Goal: Check status: Check status

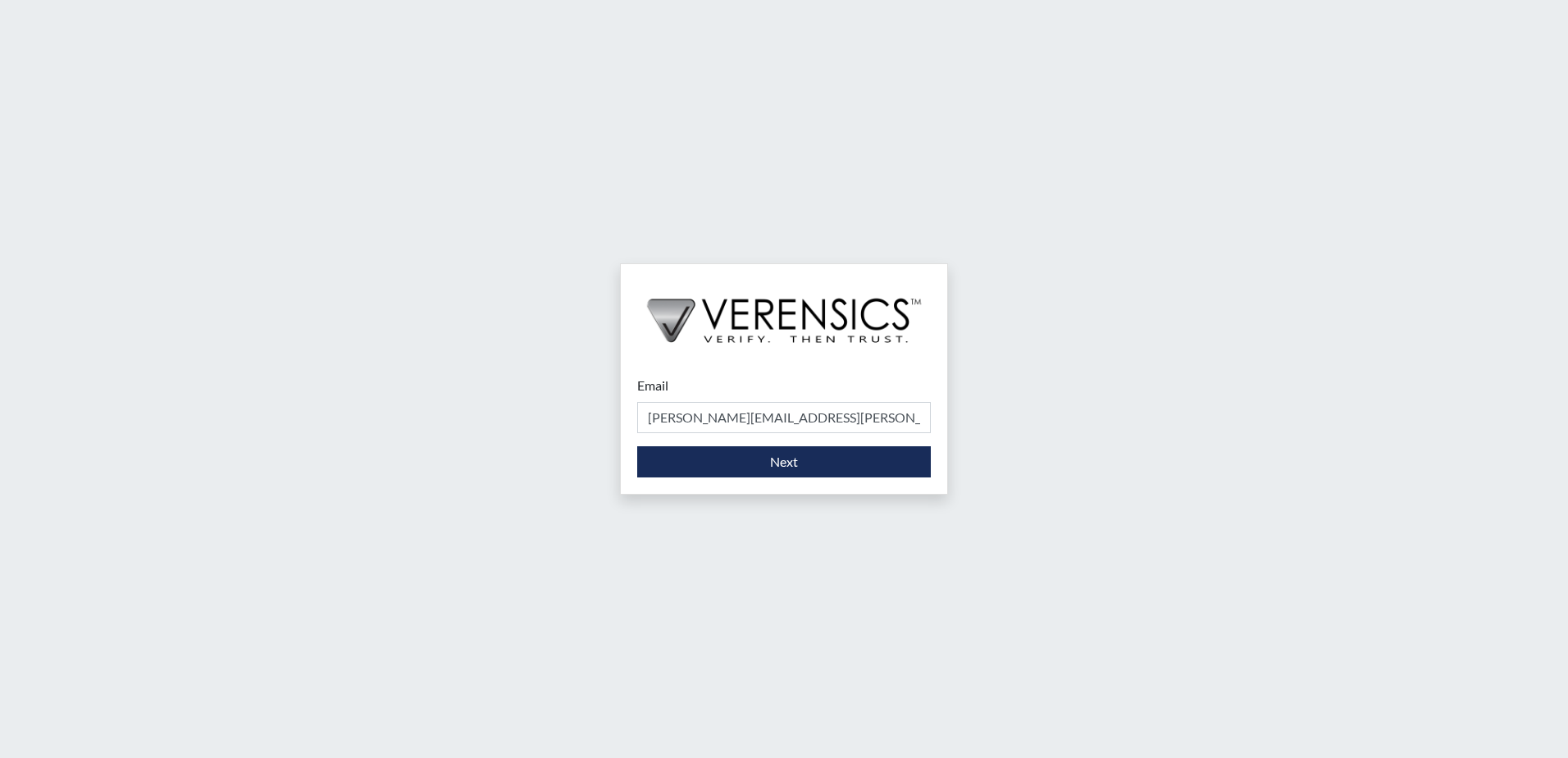
type input "[PERSON_NAME][EMAIL_ADDRESS][PERSON_NAME][DOMAIN_NAME]"
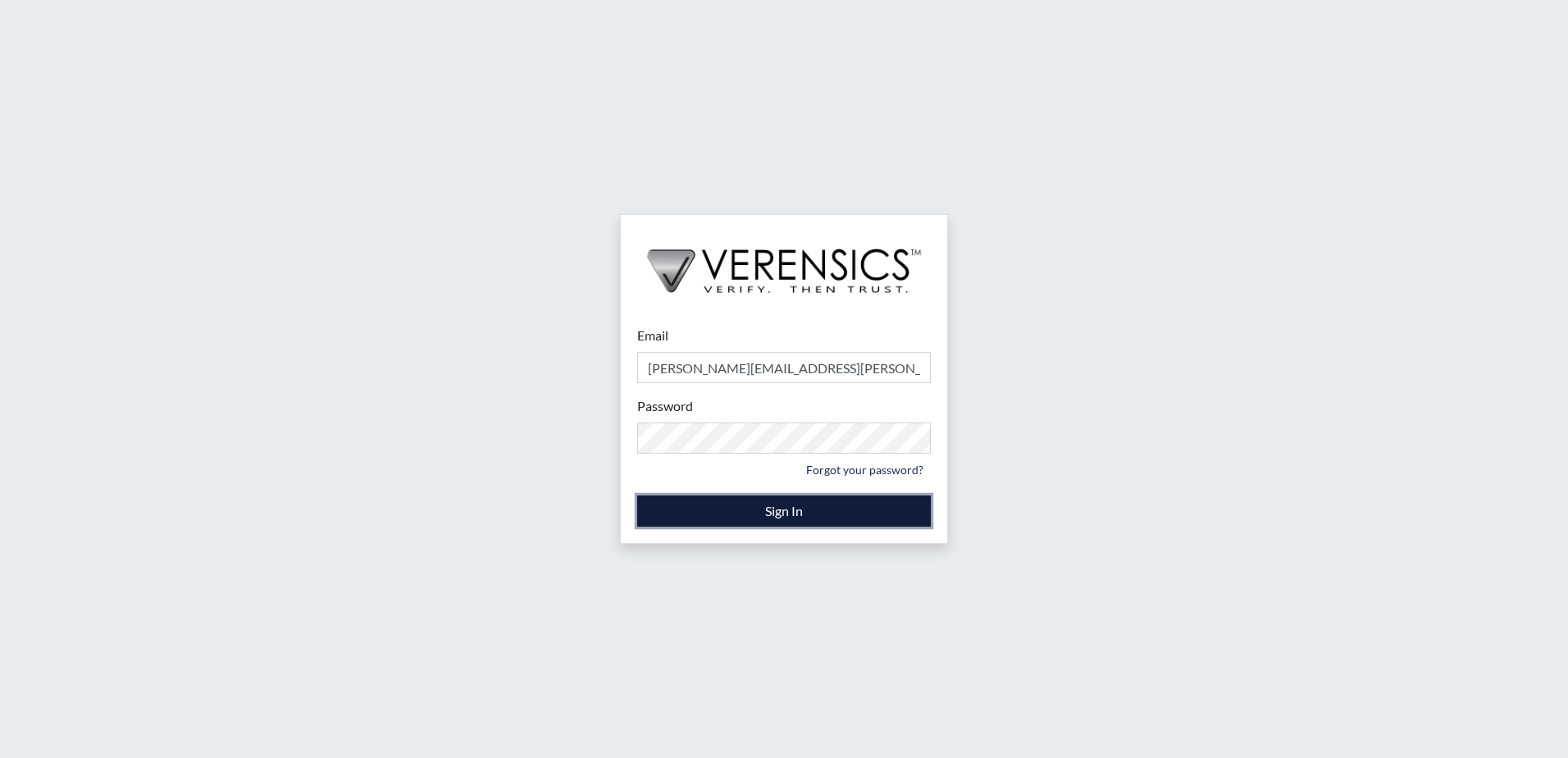
click at [748, 511] on button "Sign In" at bounding box center [784, 511] width 293 height 31
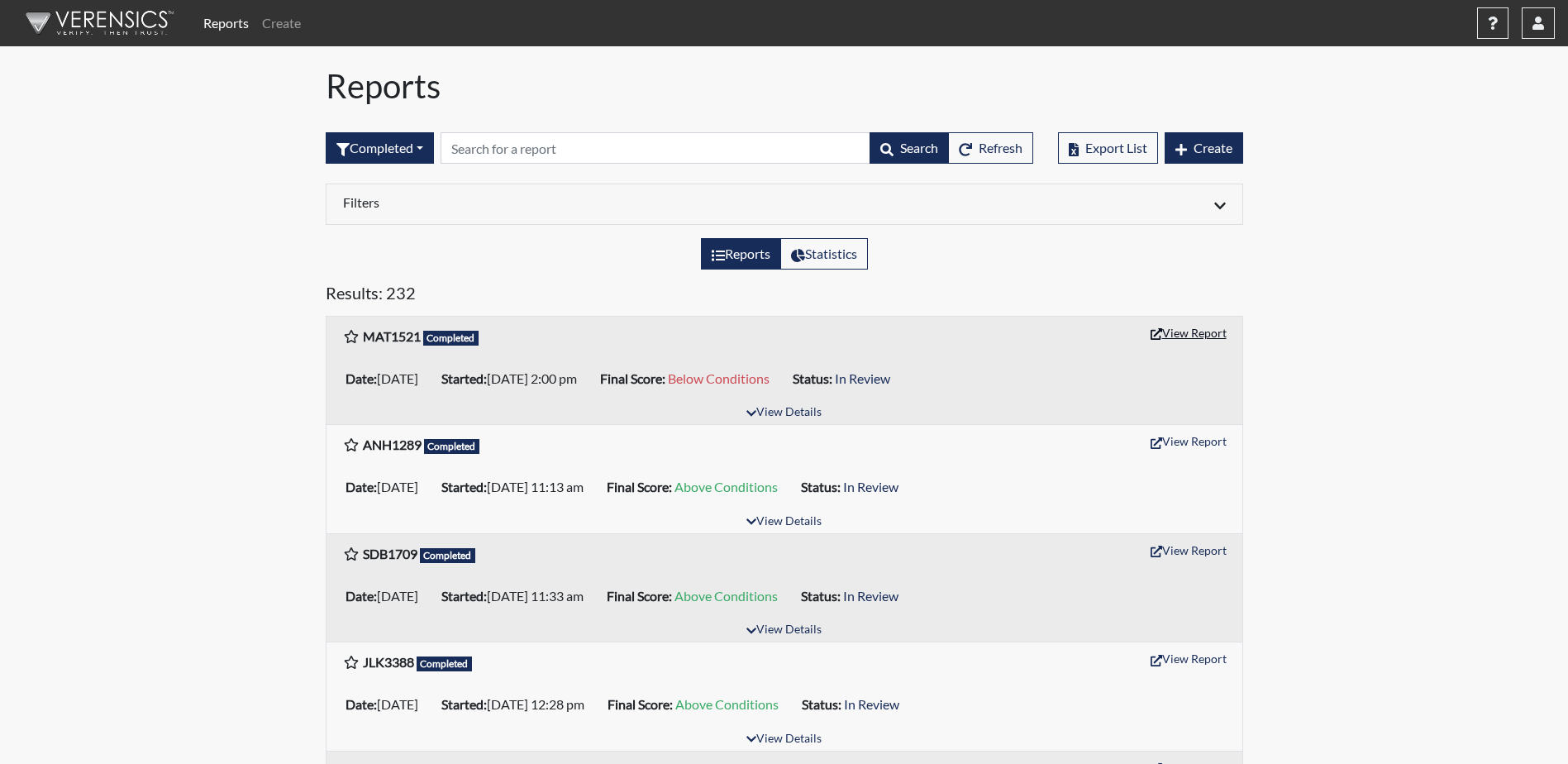
click at [1173, 329] on button "View Report" at bounding box center [1188, 332] width 90 height 25
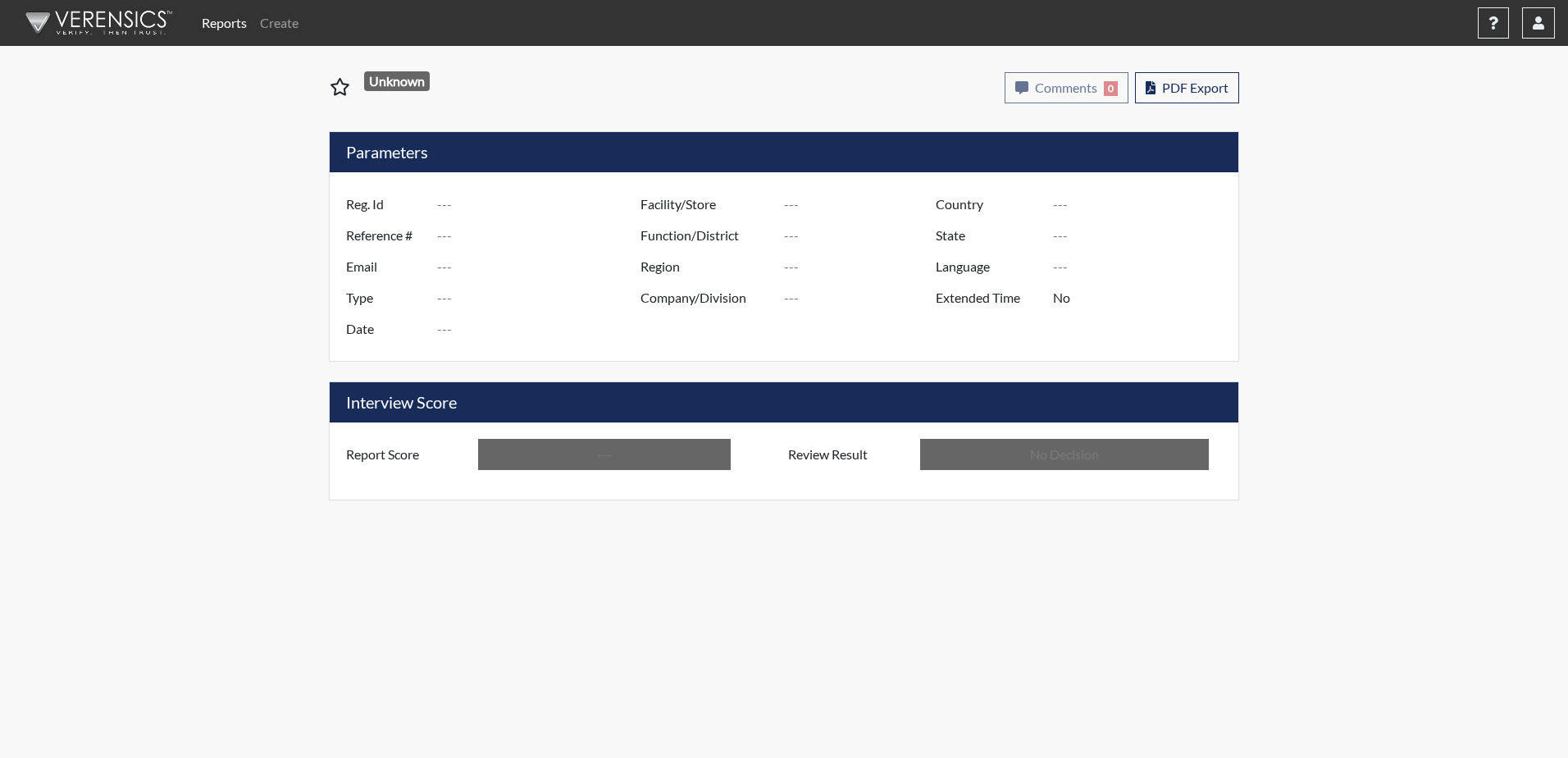
type input "MAT1521"
type input "51054"
type input "---"
type input "Corrections Pre-Employment"
type input "[DATE]"
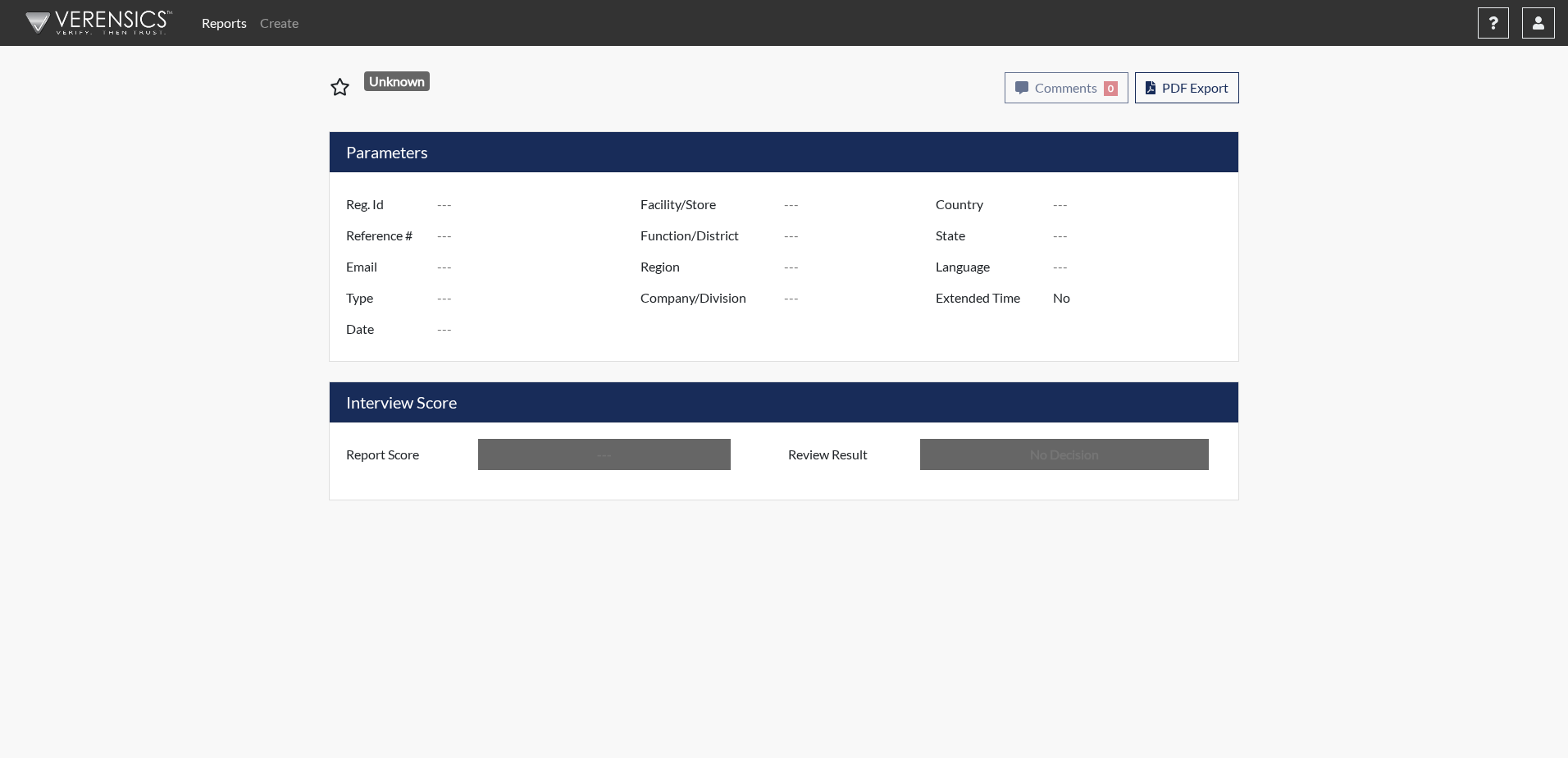
type input "[PERSON_NAME]"
type input "[GEOGRAPHIC_DATA]"
type input "[US_STATE]"
type input "English"
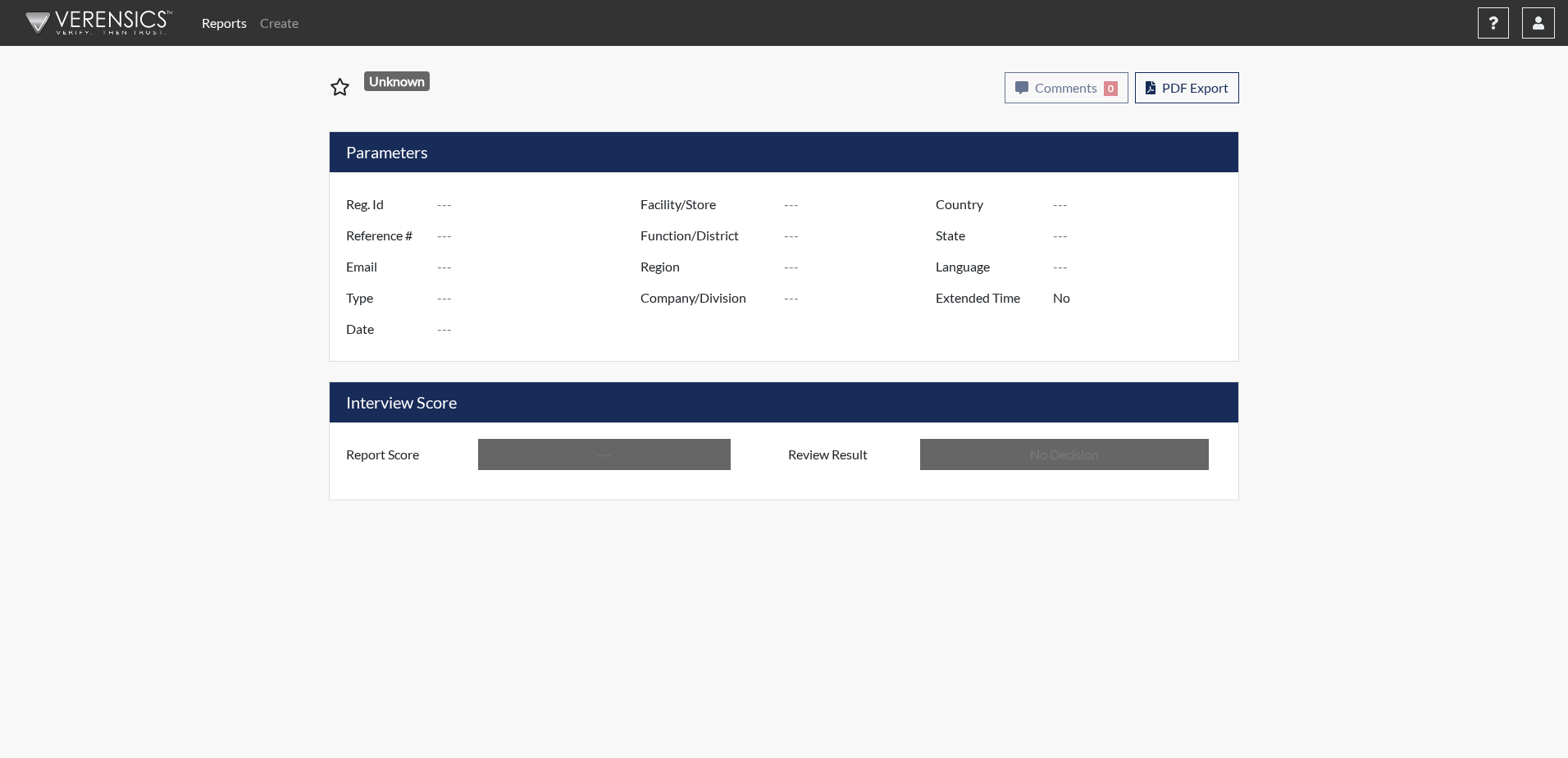
type input "Below Conditions"
type input "In Review"
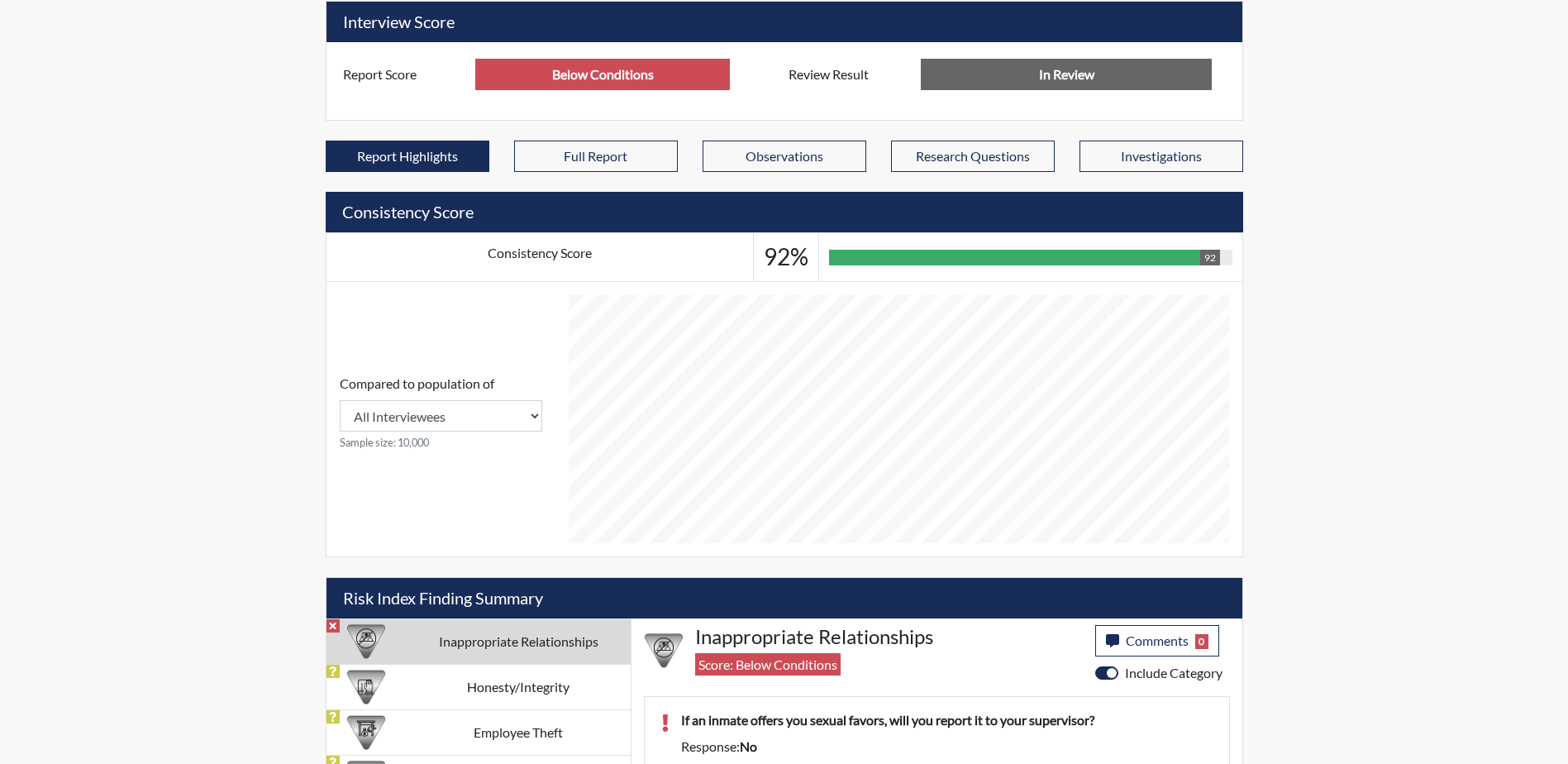
scroll to position [483, 0]
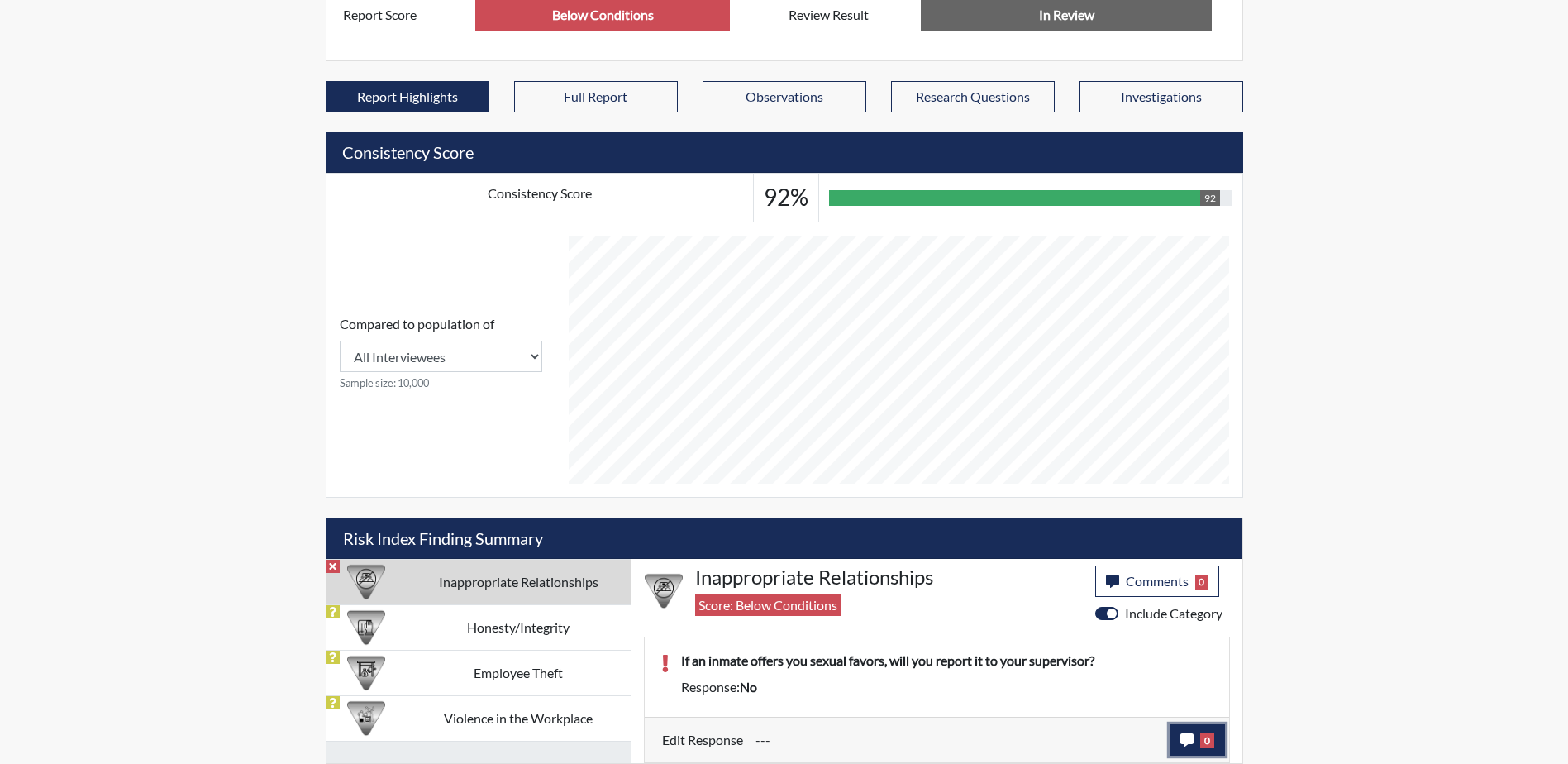
click at [1200, 736] on span "0" at bounding box center [1207, 741] width 14 height 15
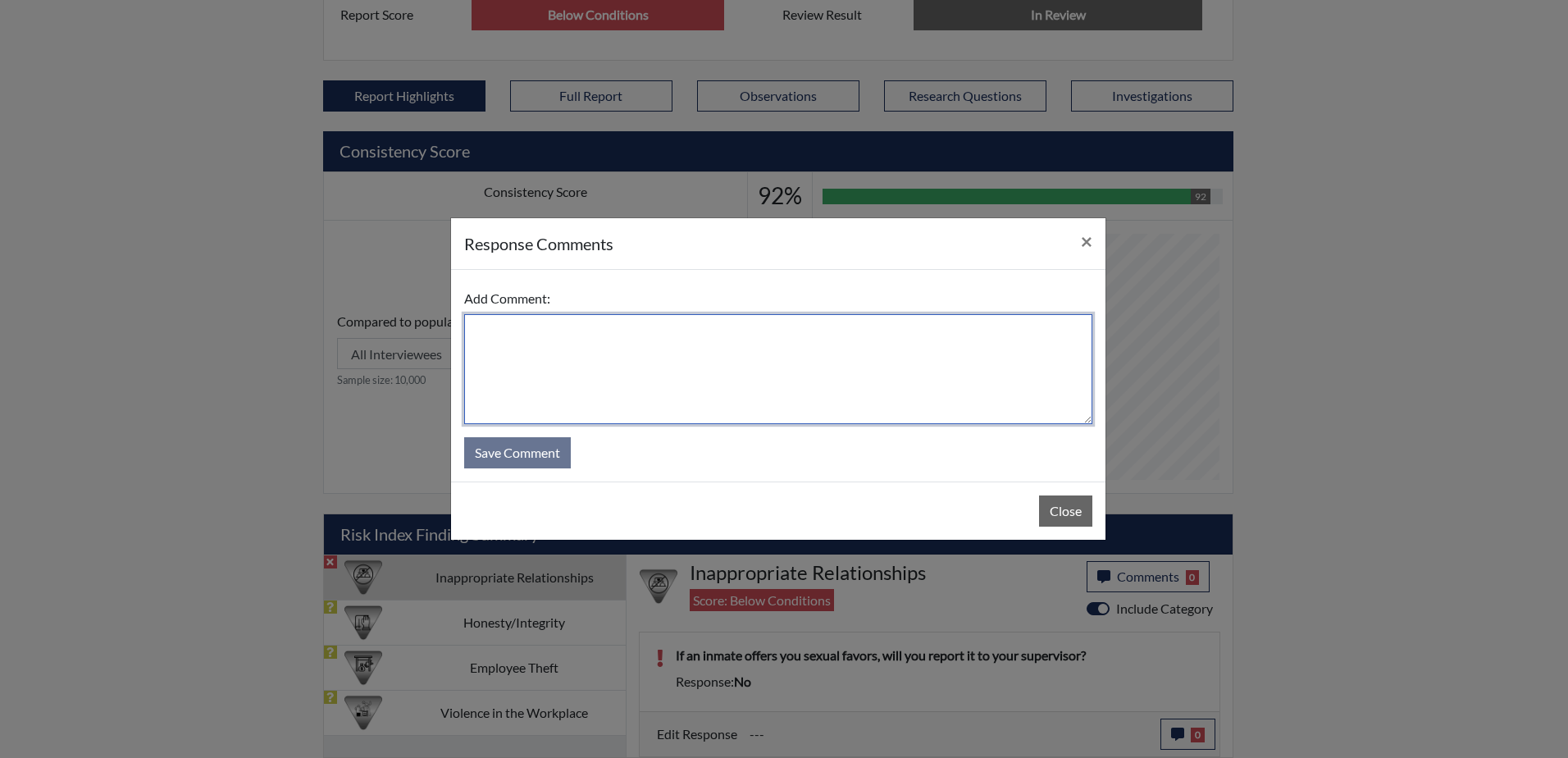
click at [700, 328] on textarea at bounding box center [778, 368] width 628 height 110
click at [768, 331] on textarea at bounding box center [778, 368] width 628 height 110
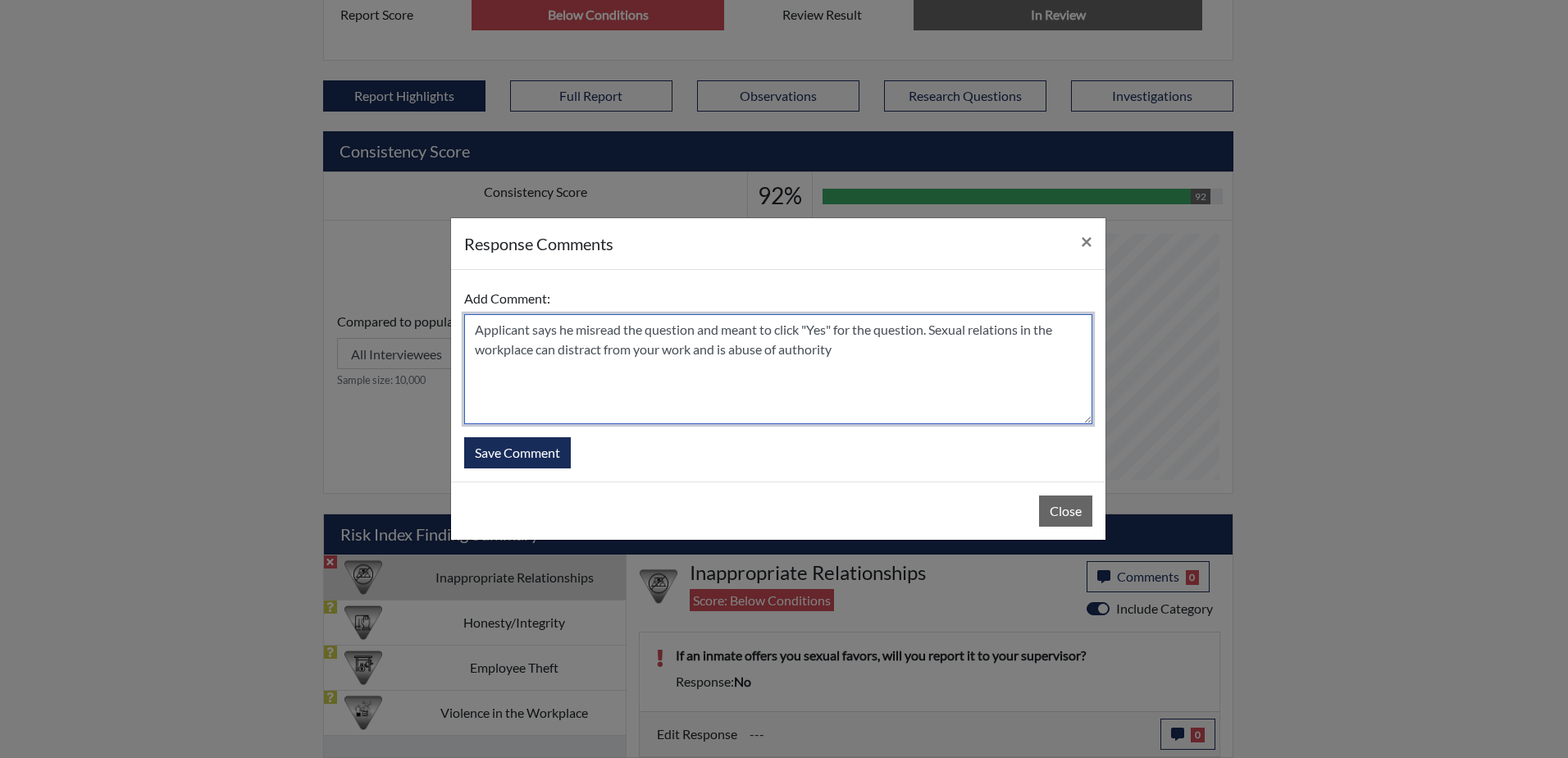
click at [842, 362] on textarea "Applicant says he misread the question and meant to click "Yes" for the questio…" at bounding box center [778, 368] width 628 height 110
click at [939, 332] on textarea "Applicant says he misread the question and meant to click "Yes" for the questio…" at bounding box center [778, 368] width 628 height 110
click at [944, 348] on textarea "Applicant says he misread the question and meant to click "Yes" for the questio…" at bounding box center [778, 368] width 628 height 110
type textarea "Applicant says he misread the question and meant to click "Yes" for the questio…"
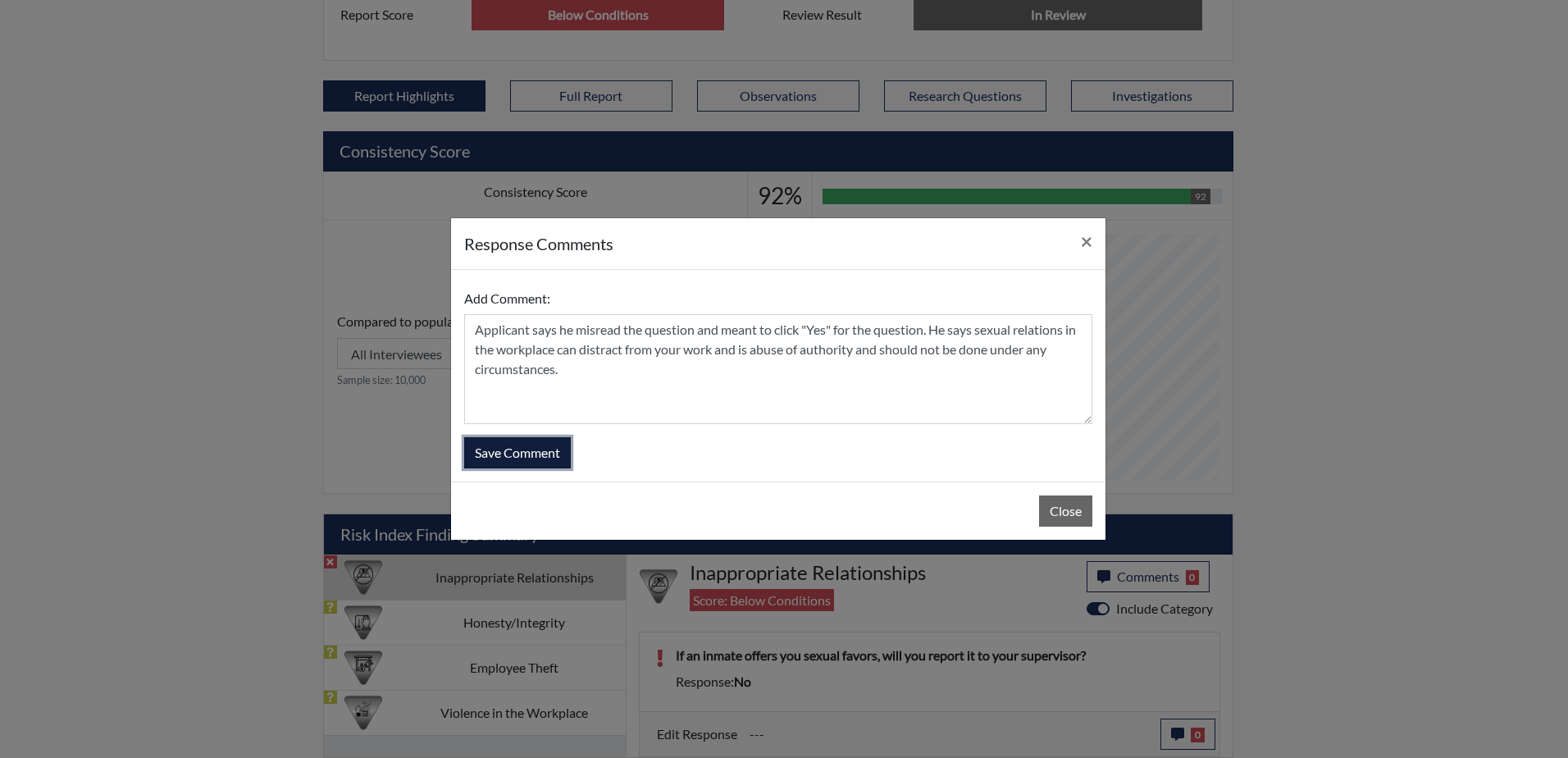
click at [518, 458] on button "Save Comment" at bounding box center [517, 453] width 106 height 31
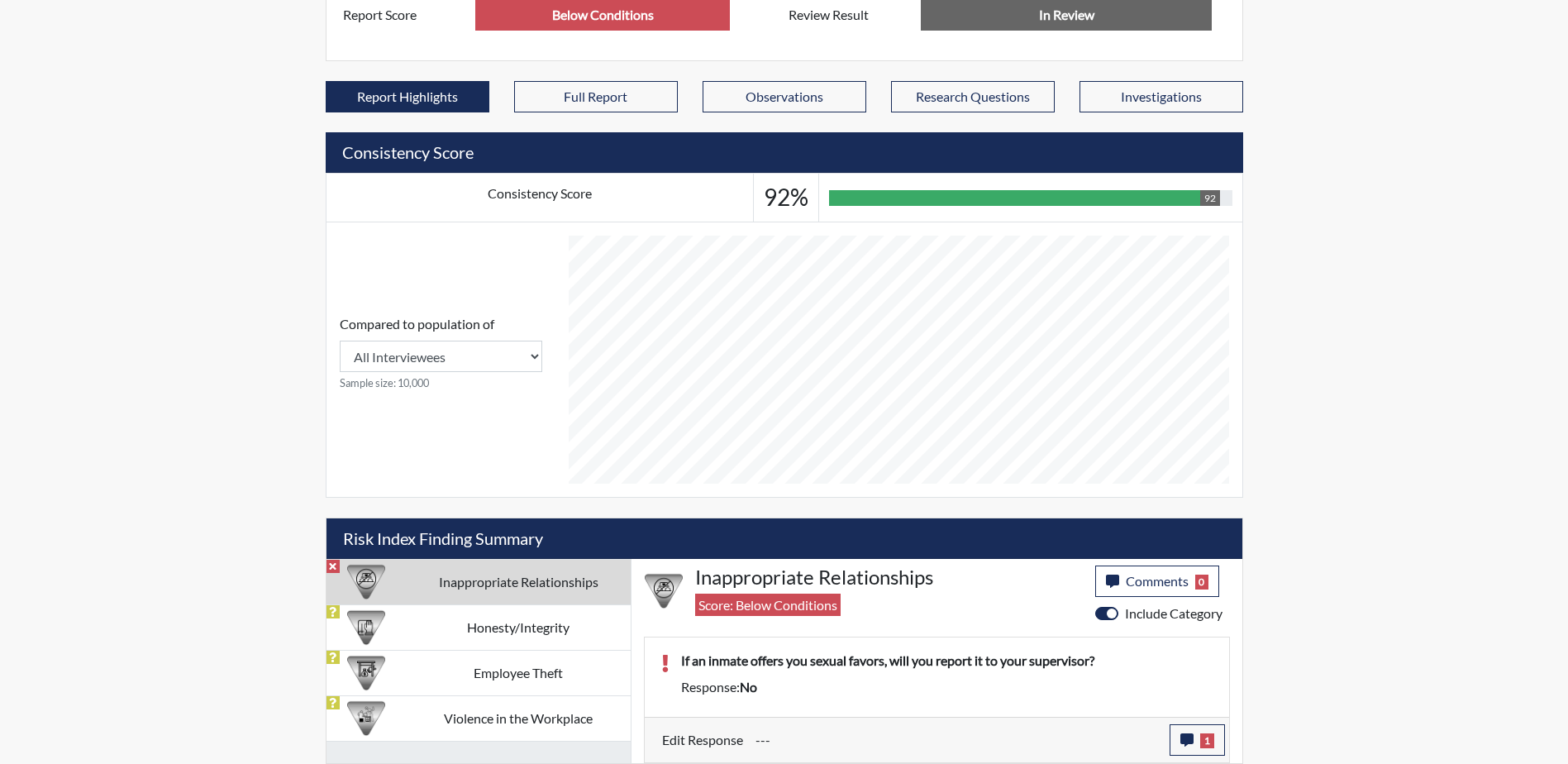
scroll to position [274, 687]
click at [479, 636] on td "Honesty/Integrity" at bounding box center [519, 627] width 224 height 46
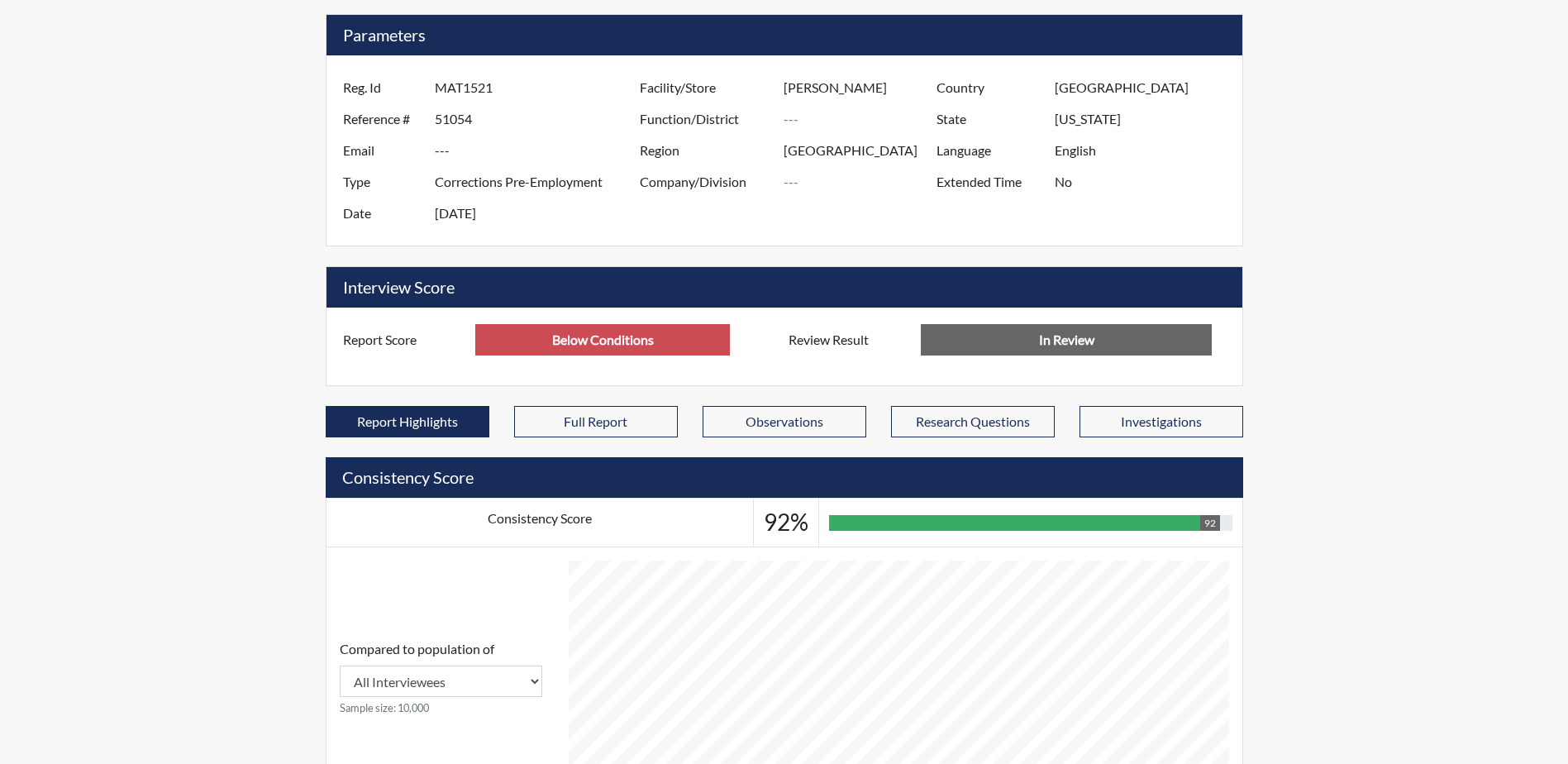
scroll to position [819, 0]
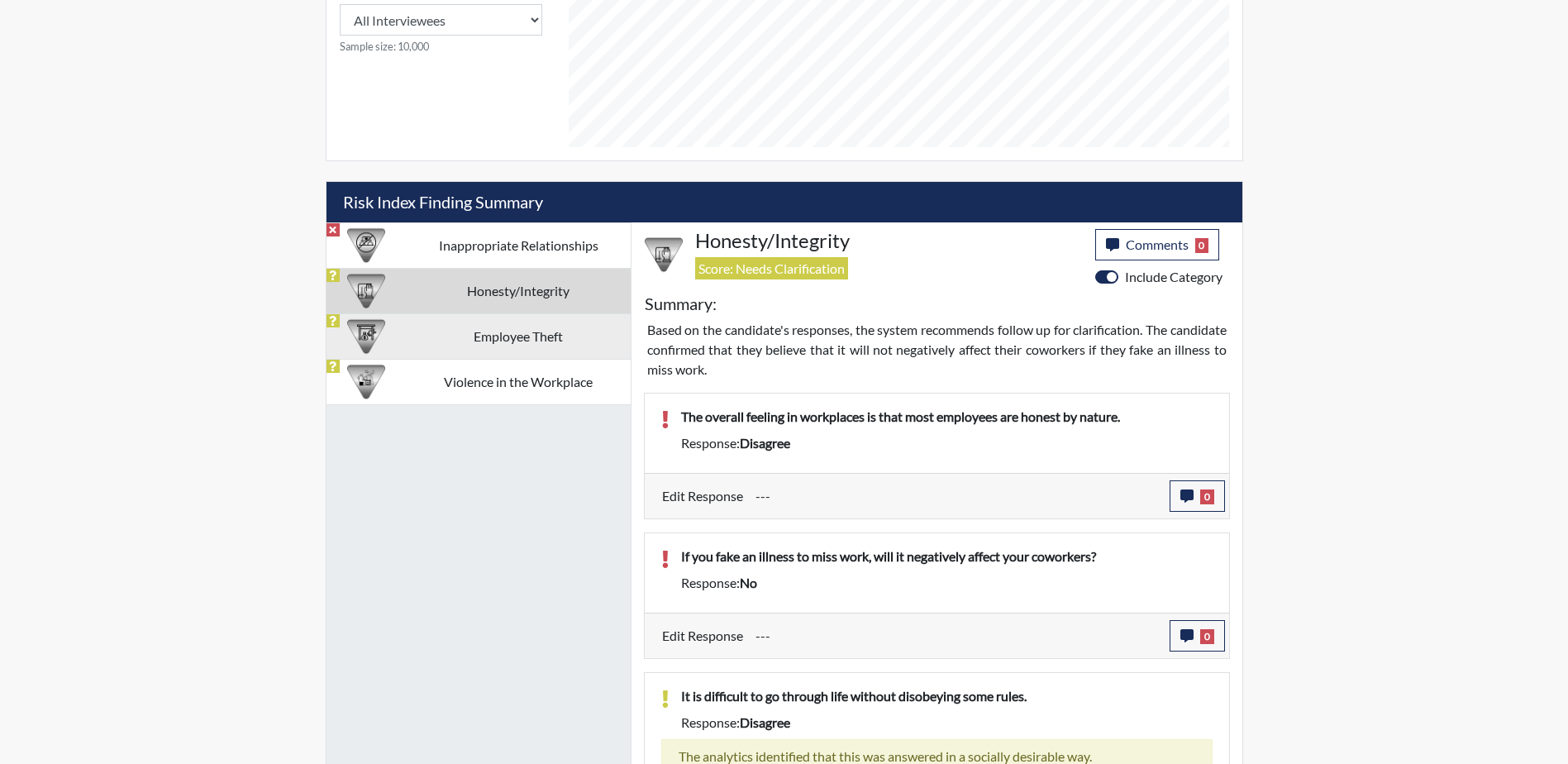
click at [517, 331] on td "Employee Theft" at bounding box center [519, 336] width 224 height 46
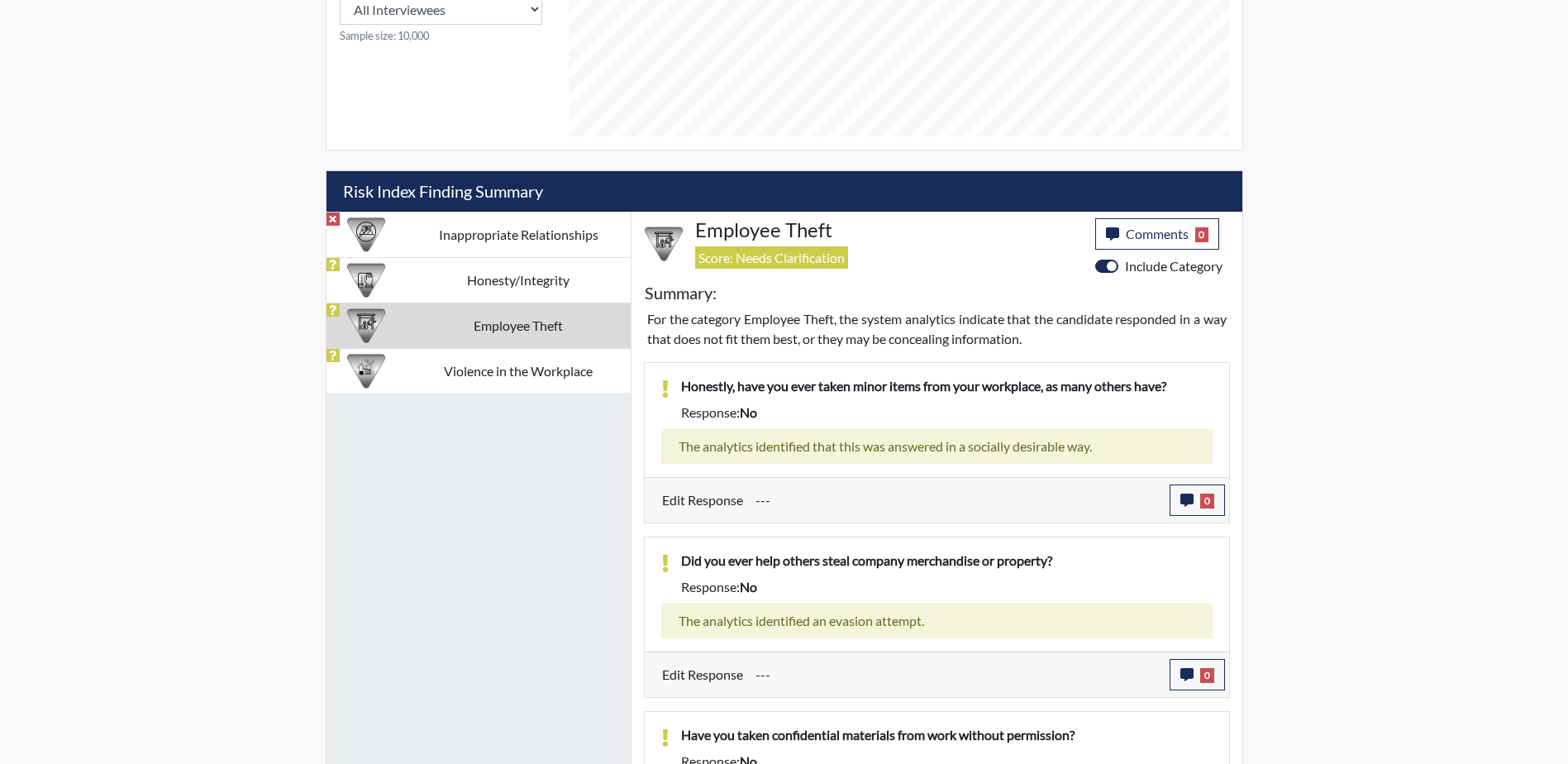
scroll to position [939, 0]
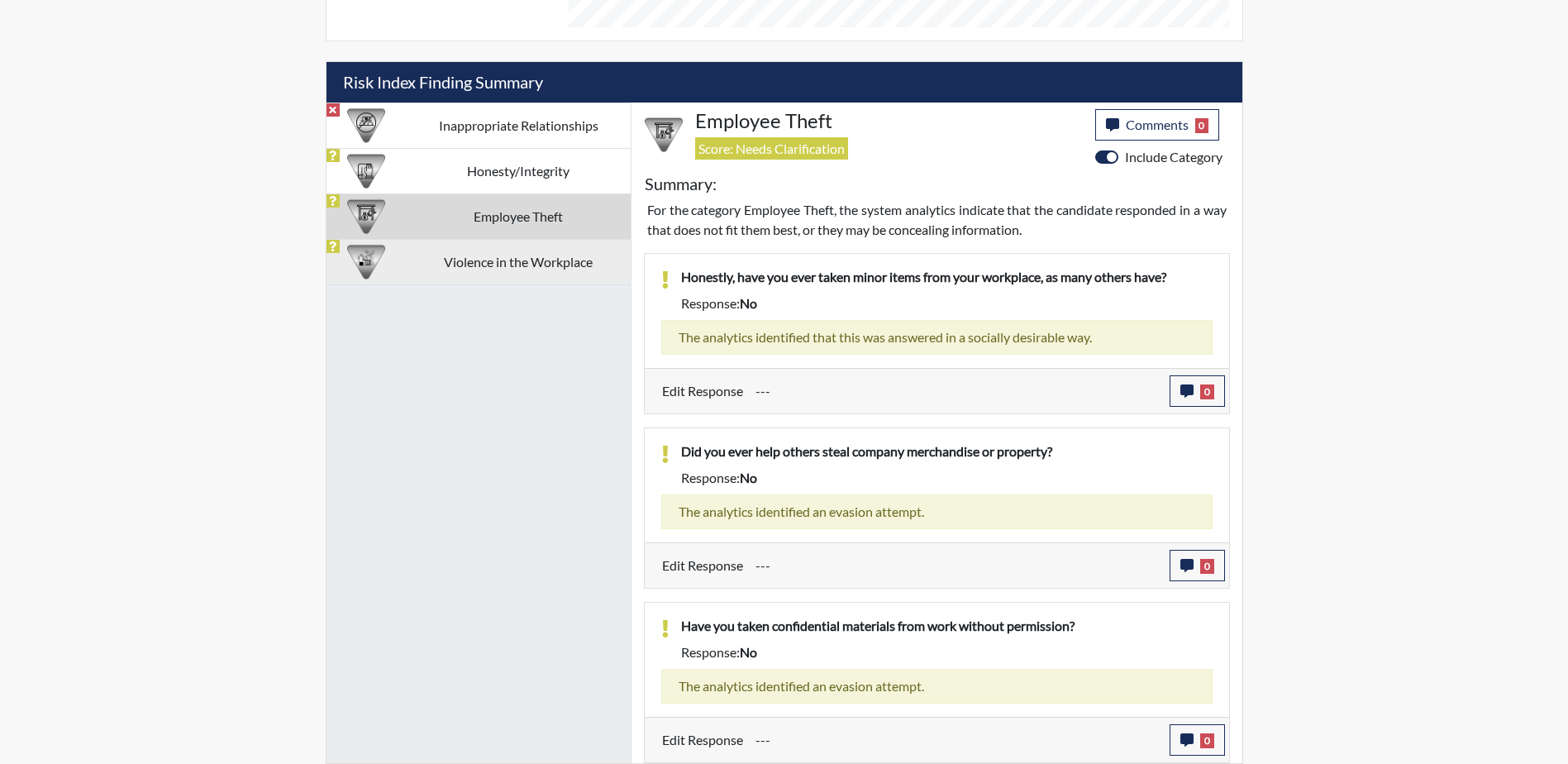
click at [479, 273] on td "Violence in the Workplace" at bounding box center [519, 261] width 224 height 46
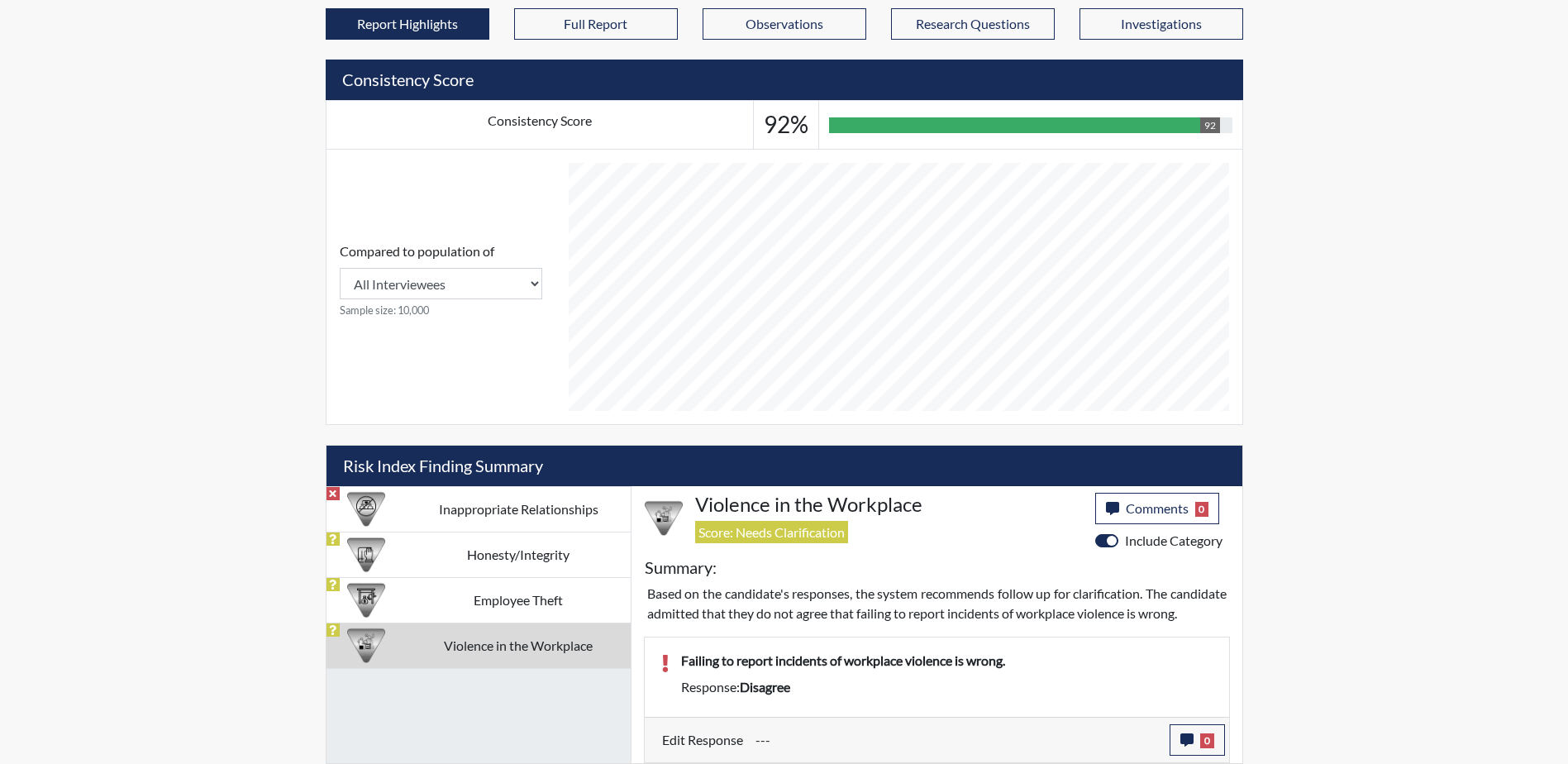
scroll to position [576, 0]
click at [460, 486] on td "Inappropriate Relationships" at bounding box center [519, 508] width 224 height 46
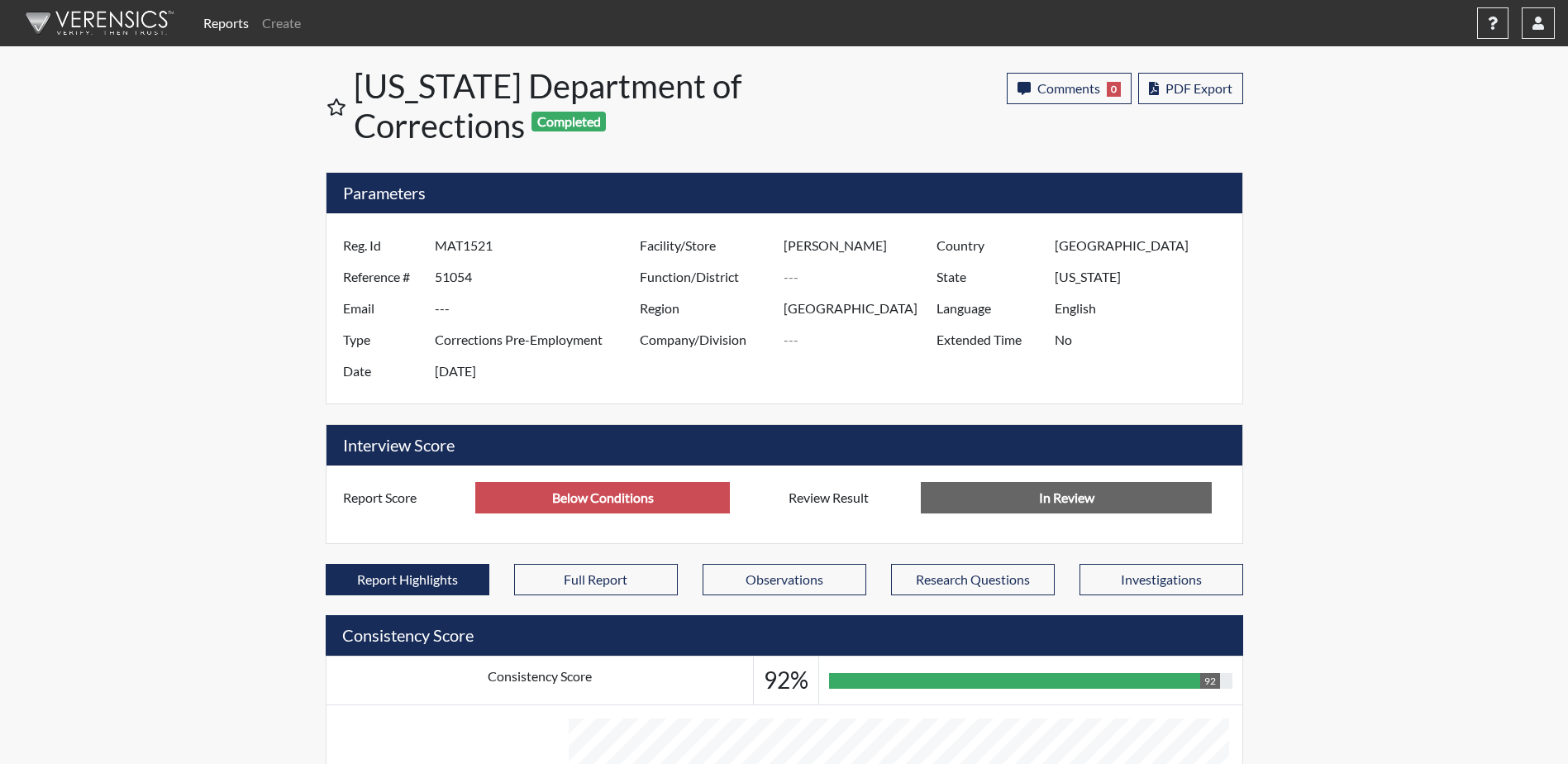
scroll to position [483, 0]
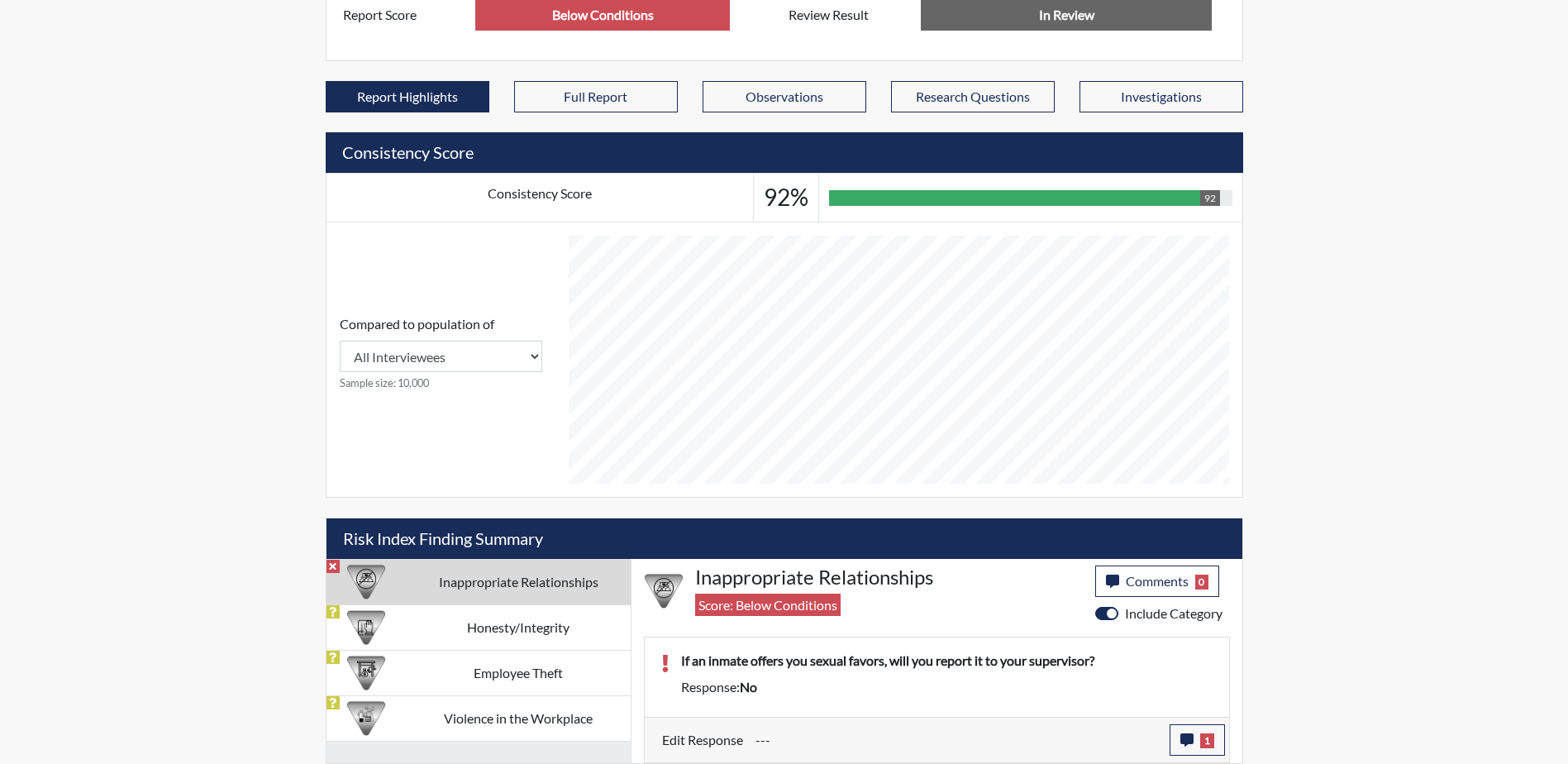
click at [126, 558] on div "Reports Create Help Center × Verensics Best Practices How to successfully use t…" at bounding box center [784, 140] width 1568 height 1247
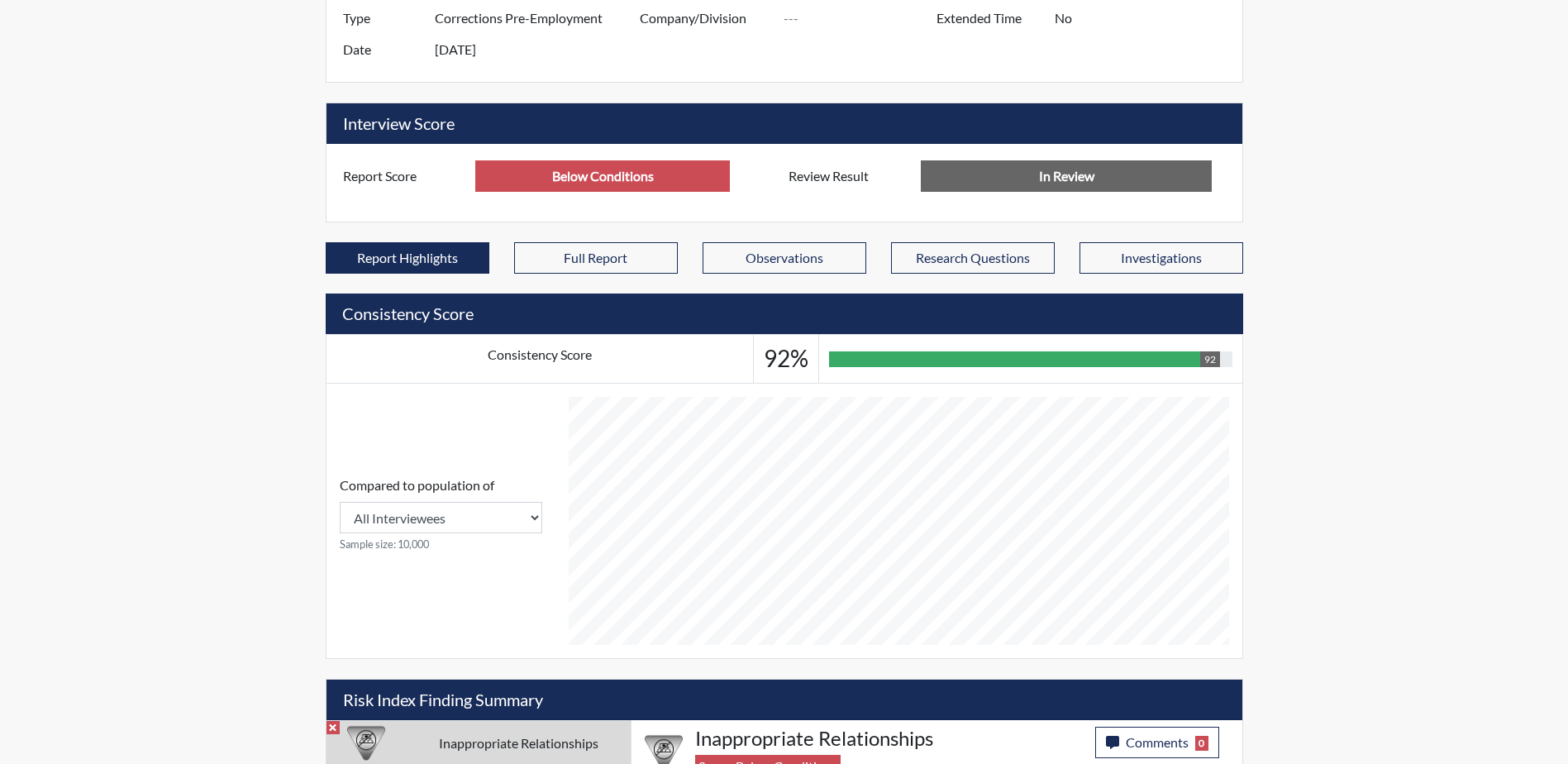
scroll to position [0, 0]
